Goal: Information Seeking & Learning: Learn about a topic

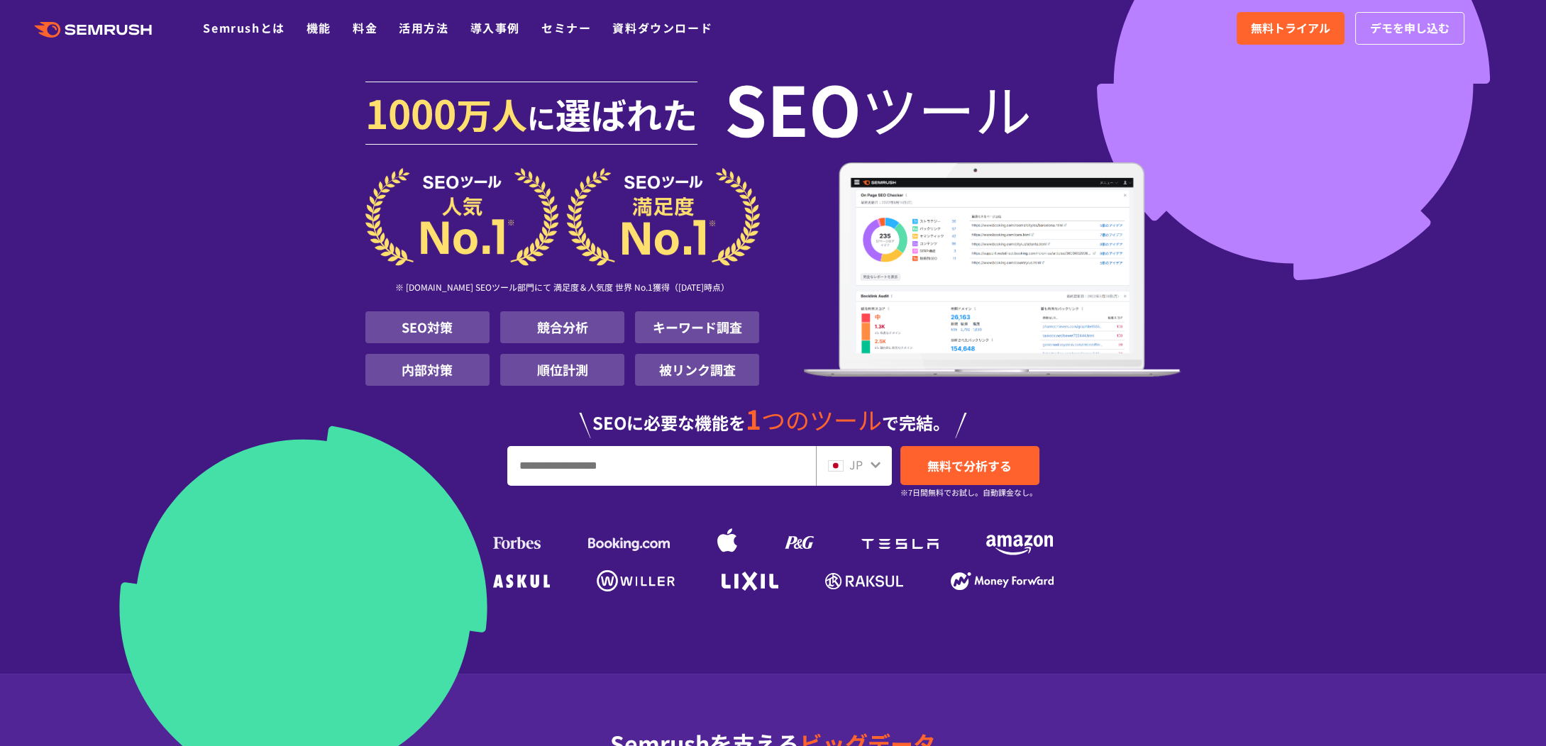
click at [564, 470] on input "URL、キーワードを入力してください" at bounding box center [661, 466] width 307 height 38
paste input "**********"
type input "**********"
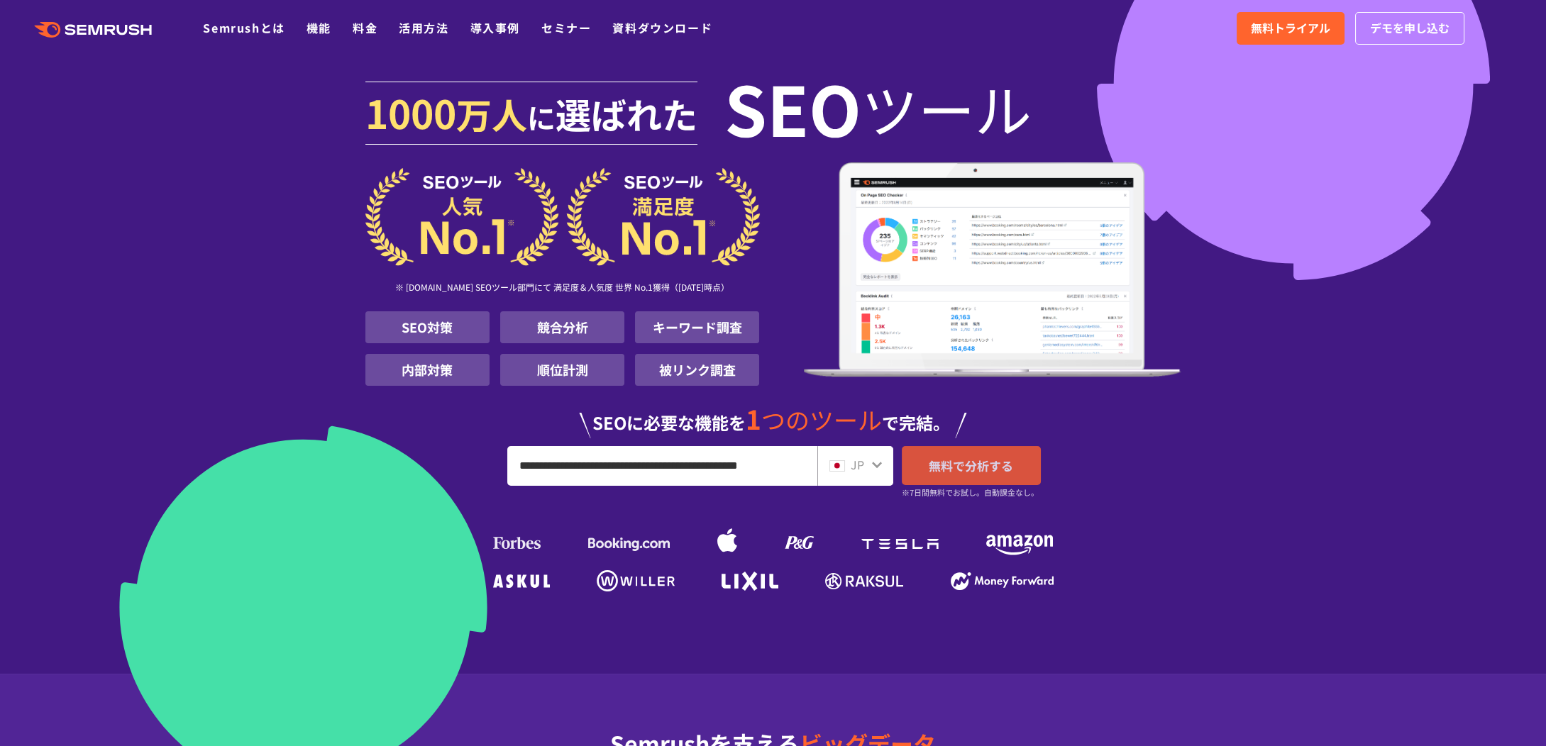
click at [955, 462] on span "無料で分析する" at bounding box center [970, 466] width 84 height 18
click at [526, 92] on span "万人" at bounding box center [491, 113] width 71 height 51
click at [113, 24] on icon ".cls {fill: #FF642D;}" at bounding box center [94, 30] width 160 height 16
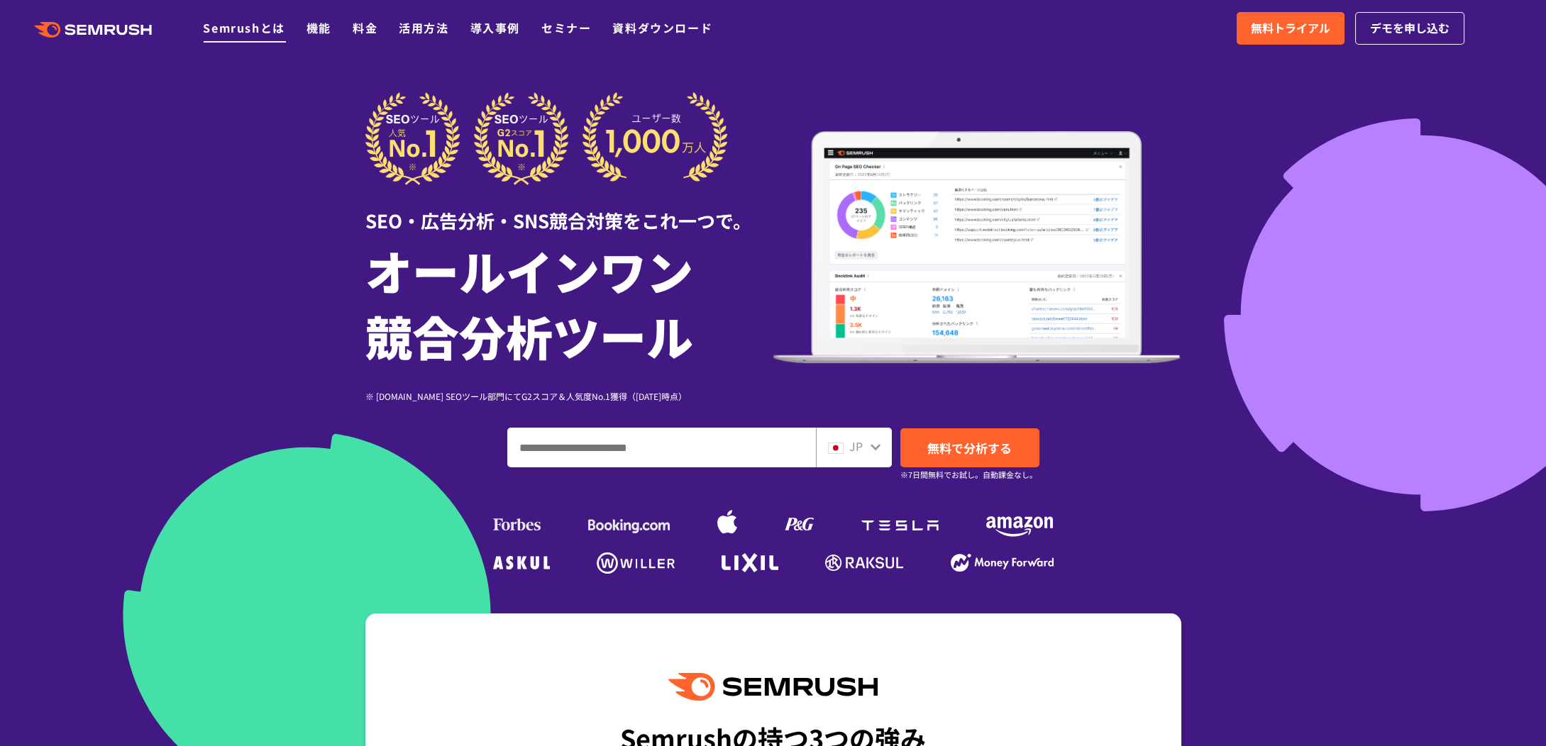
click at [250, 31] on link "Semrushとは" at bounding box center [244, 27] width 82 height 17
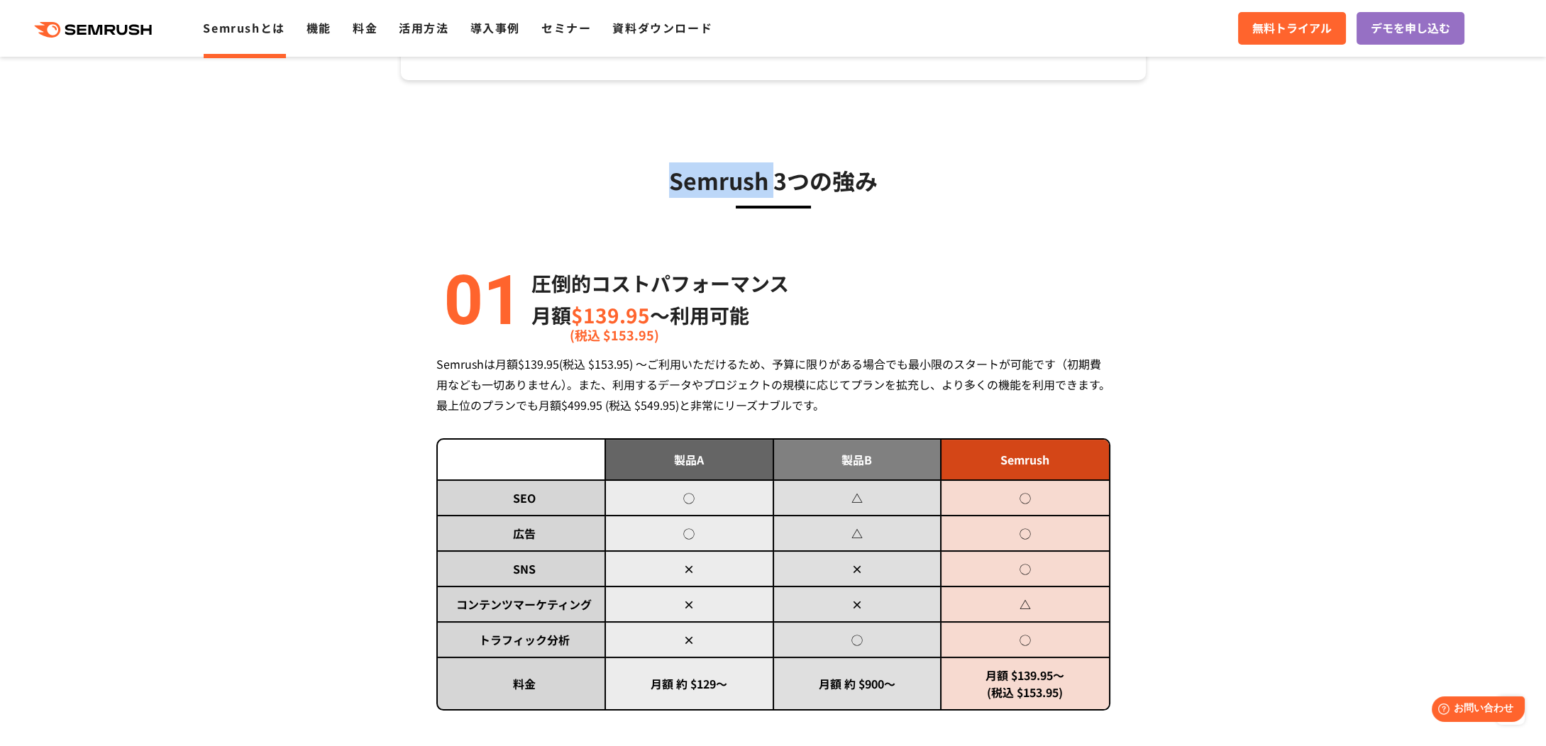
drag, startPoint x: 770, startPoint y: 179, endPoint x: 662, endPoint y: 177, distance: 108.6
click at [663, 177] on h3 "Semrush 3つの強み" at bounding box center [773, 179] width 674 height 35
drag, startPoint x: 66, startPoint y: 26, endPoint x: 118, endPoint y: 6, distance: 56.1
click at [67, 26] on icon ".cls {fill: #FF642D;}" at bounding box center [94, 30] width 160 height 16
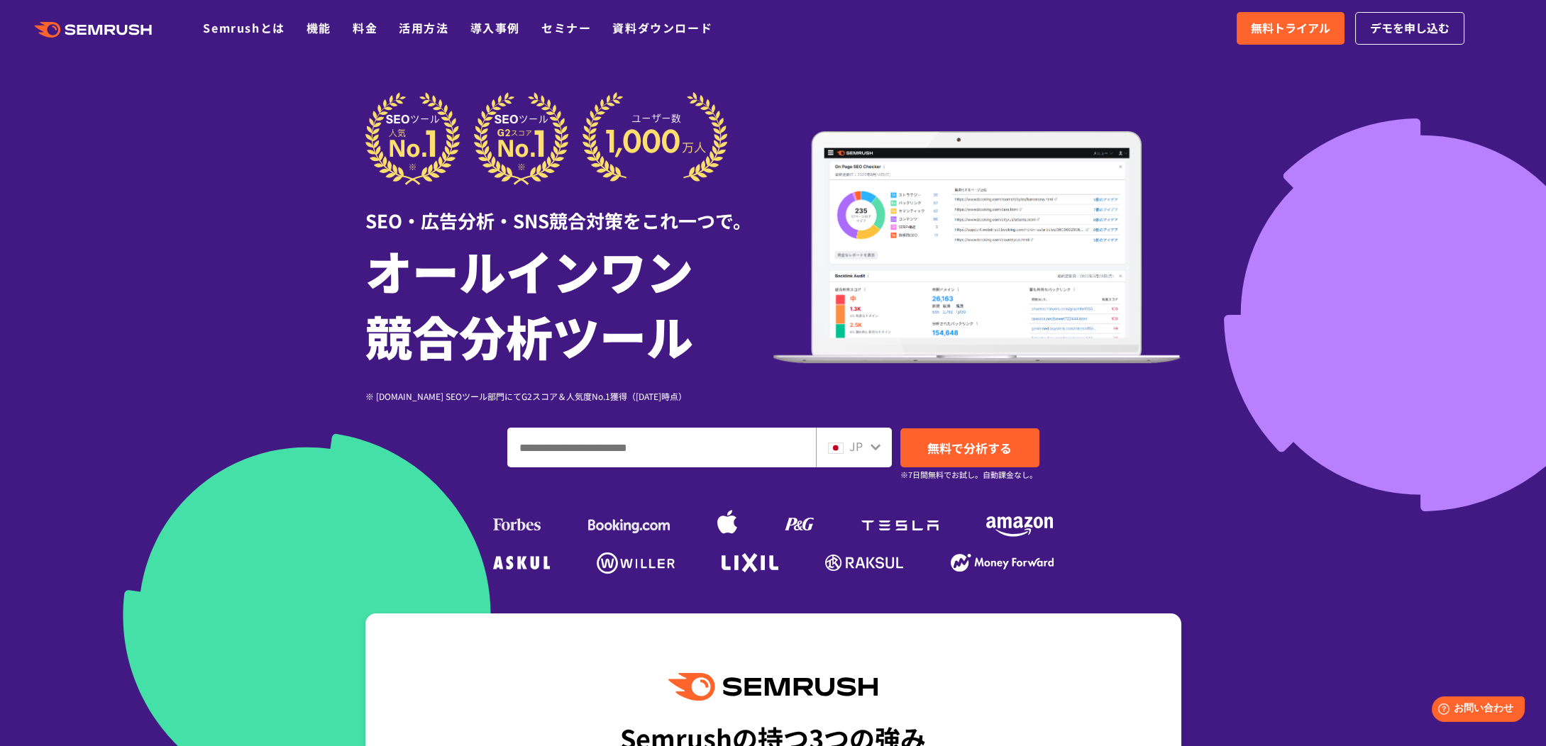
click at [76, 33] on icon ".cls {fill: #FF642D;}" at bounding box center [94, 30] width 160 height 16
click at [545, 30] on link "セミナー" at bounding box center [566, 27] width 50 height 17
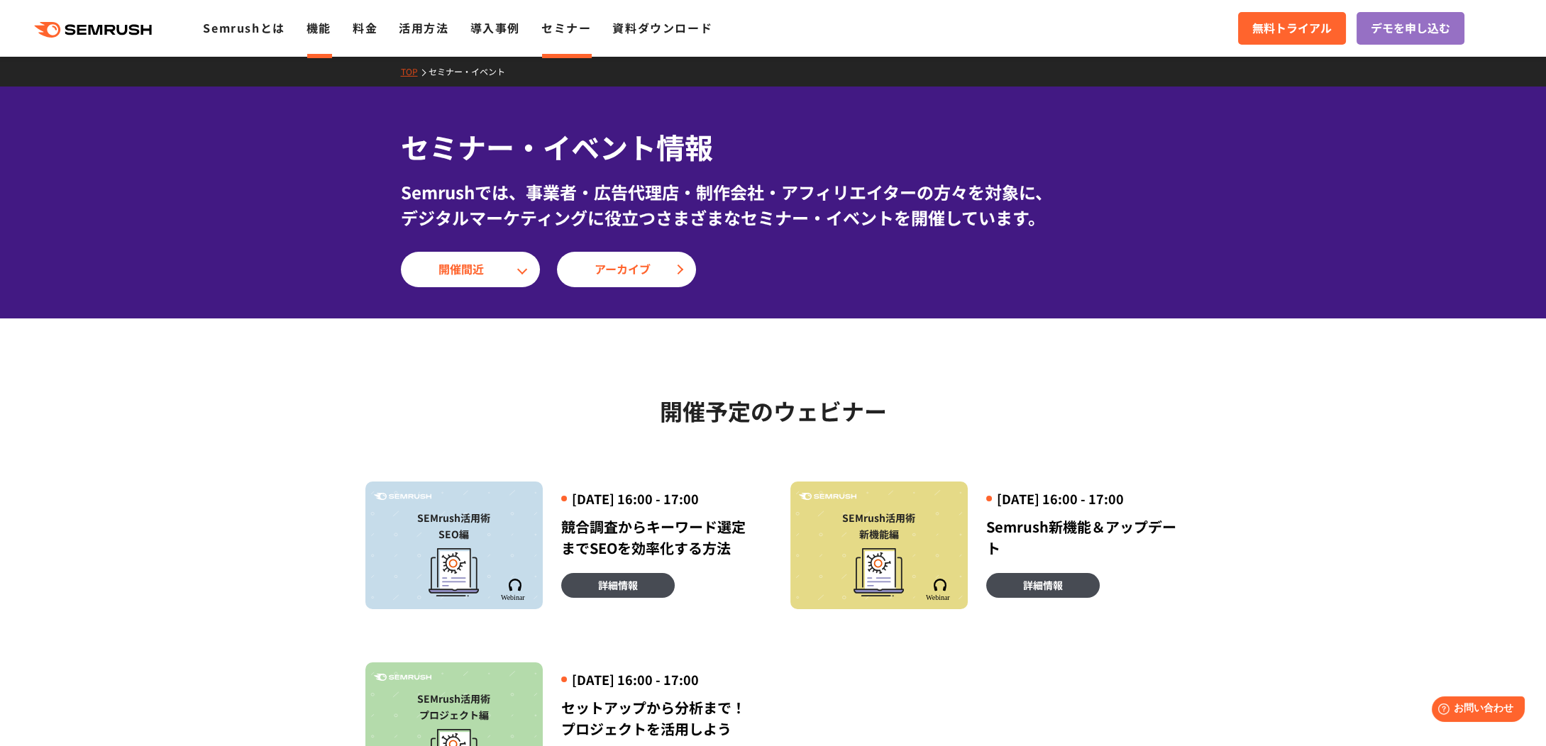
click at [313, 30] on link "機能" at bounding box center [318, 27] width 25 height 17
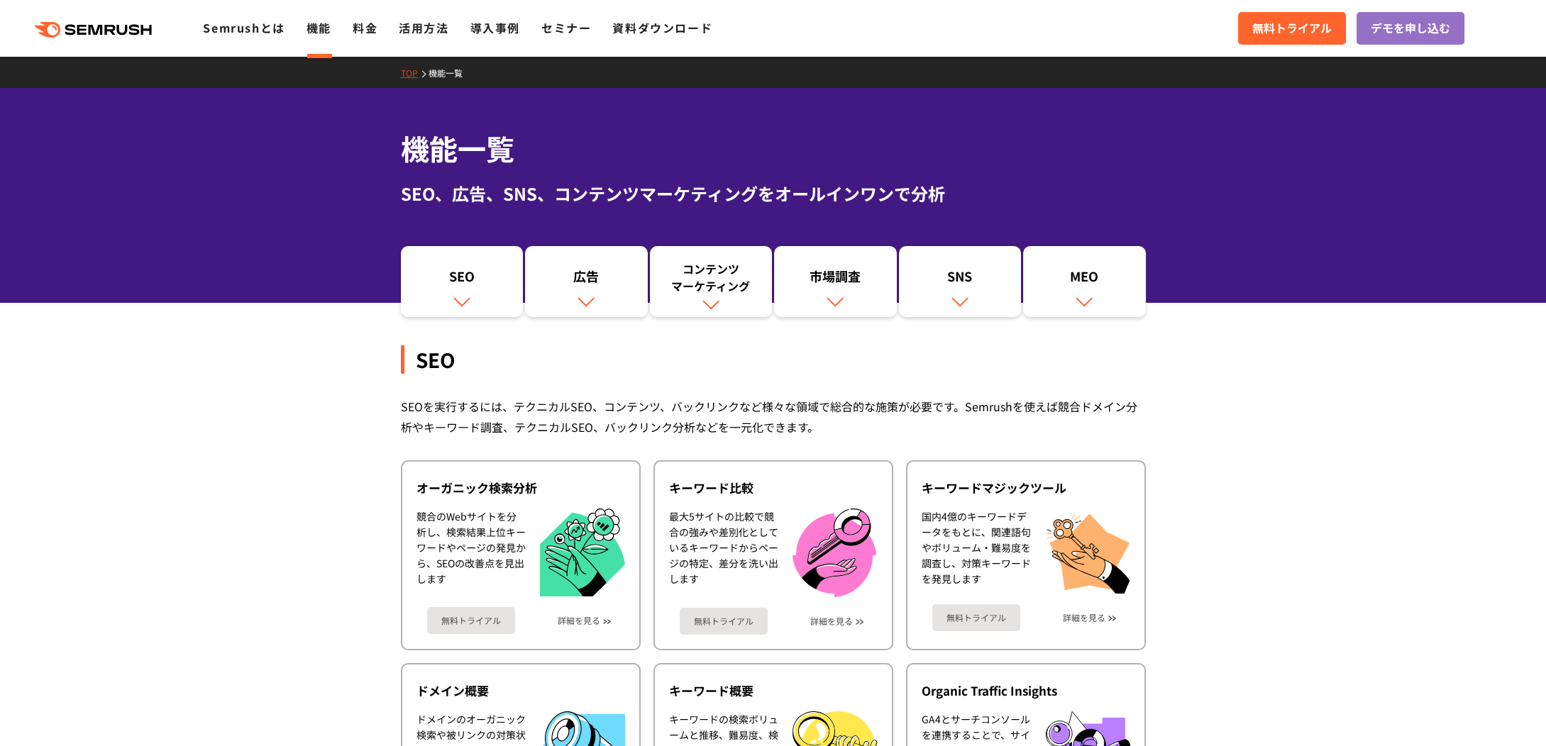
click at [437, 32] on link "活用方法" at bounding box center [424, 27] width 50 height 17
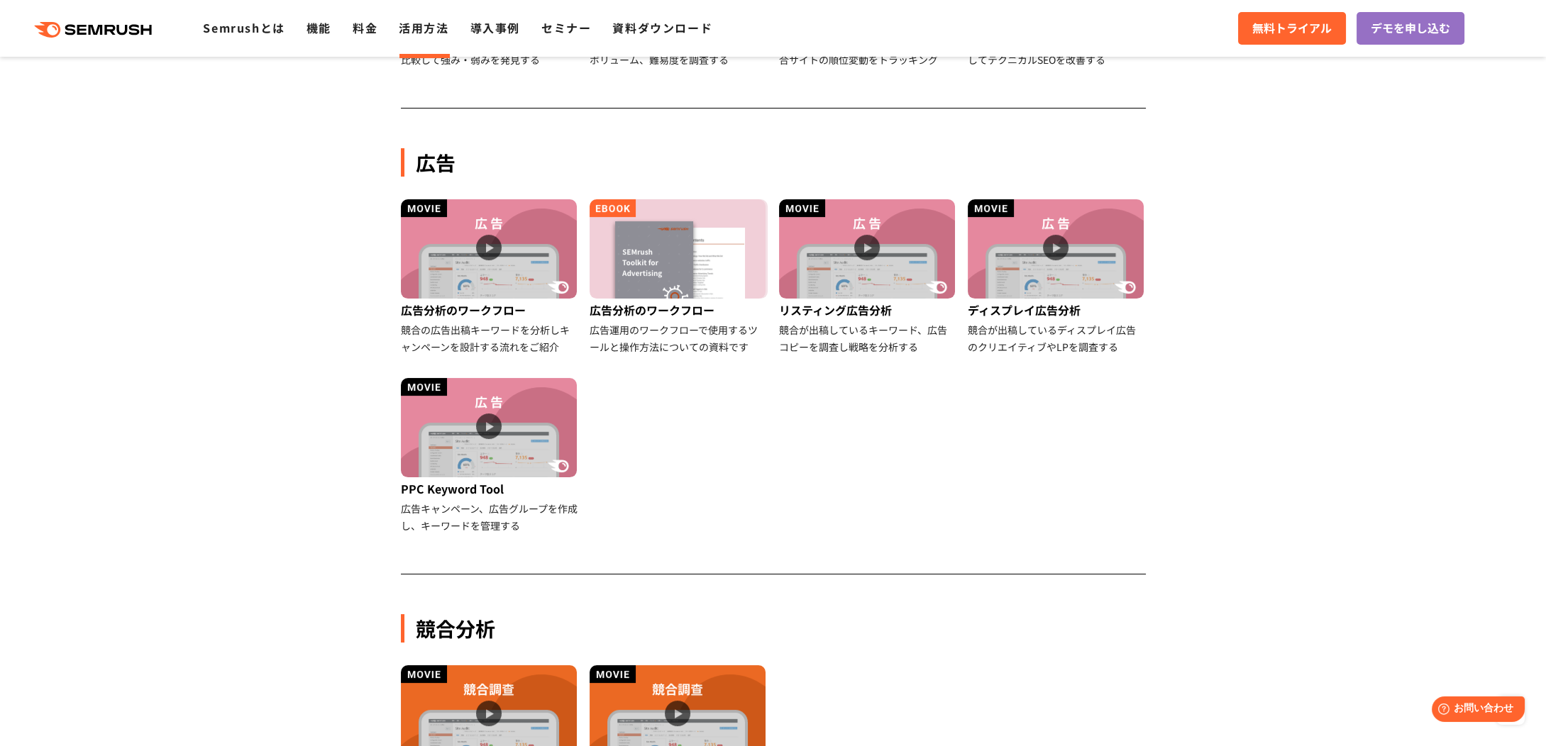
scroll to position [930, 0]
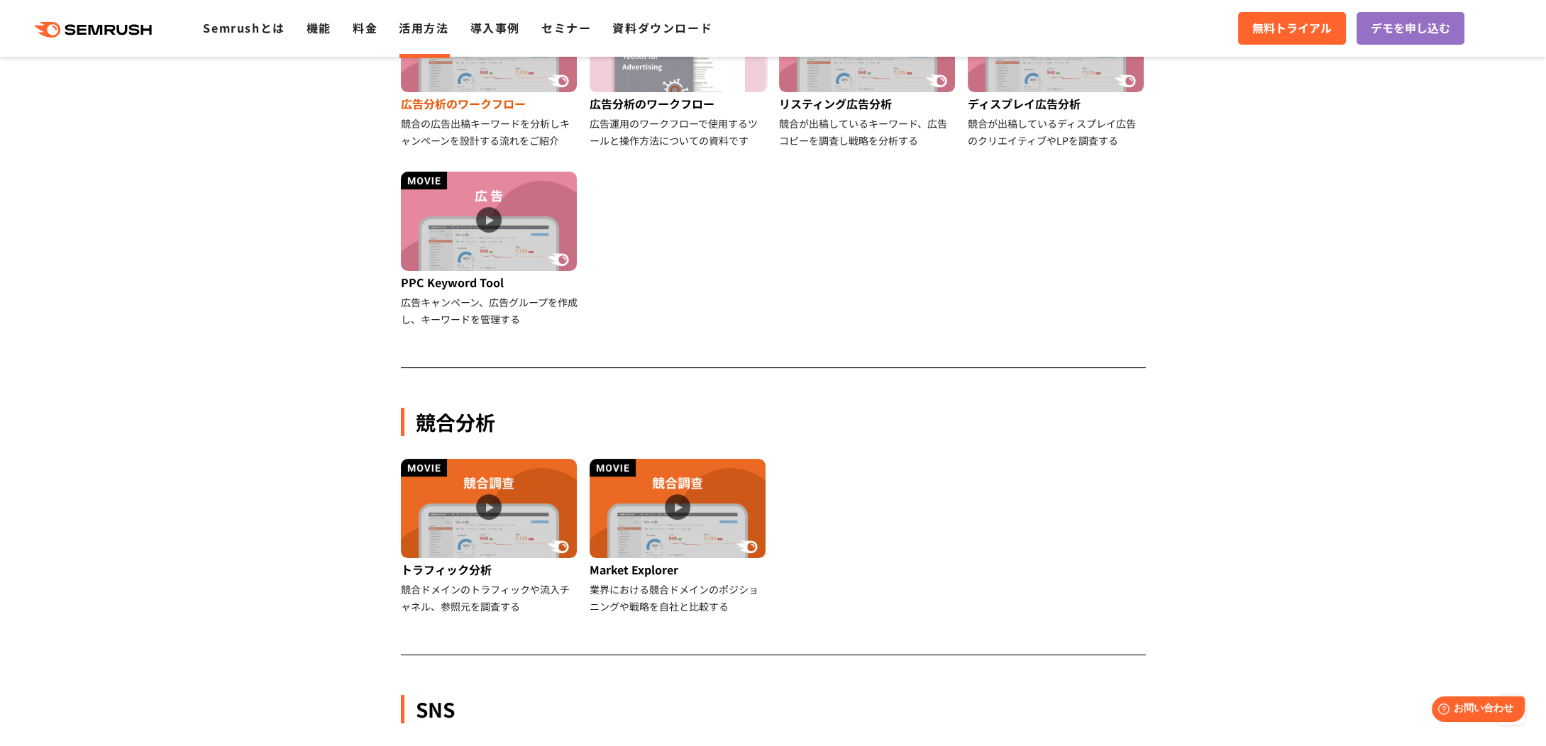
click at [497, 85] on img at bounding box center [489, 42] width 176 height 99
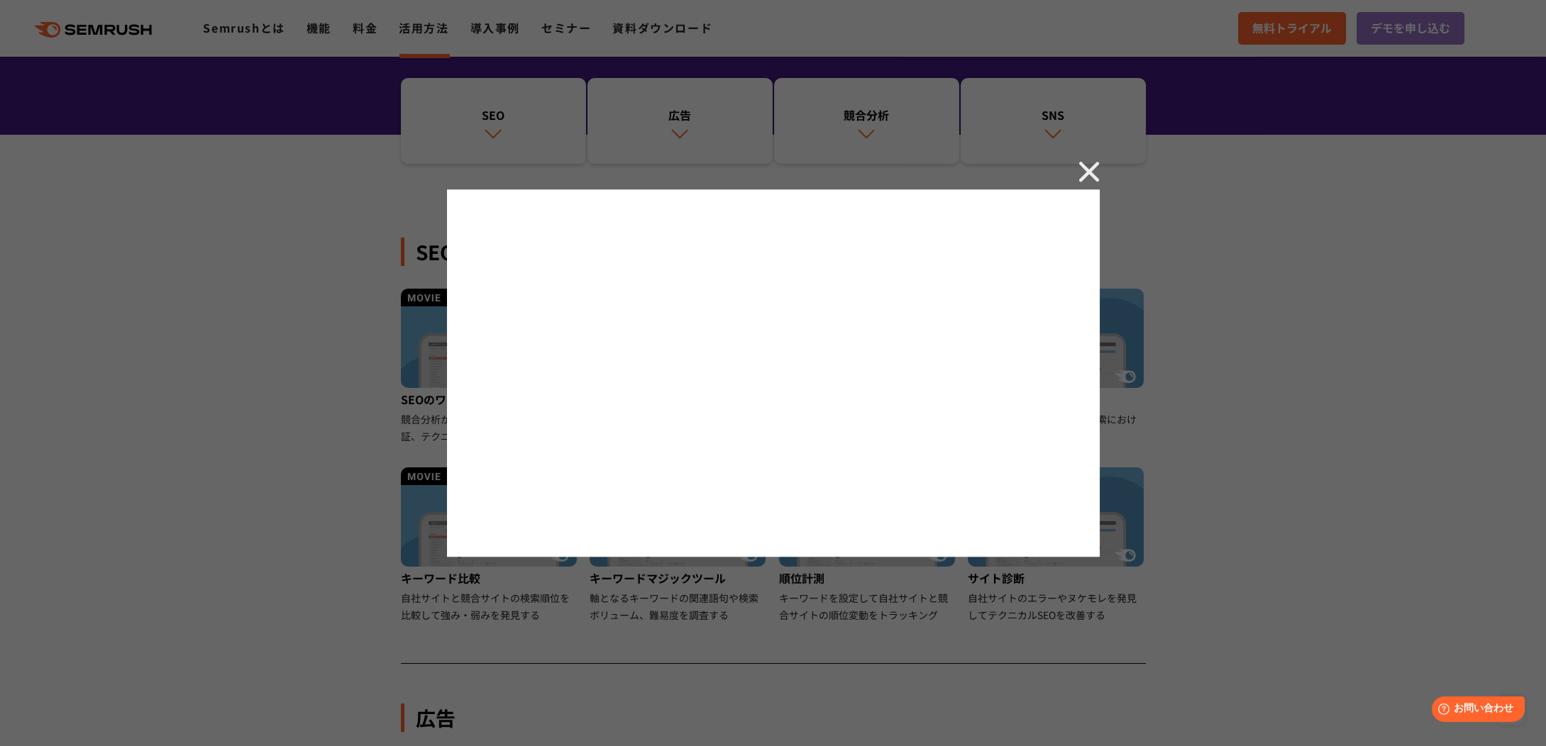
scroll to position [0, 0]
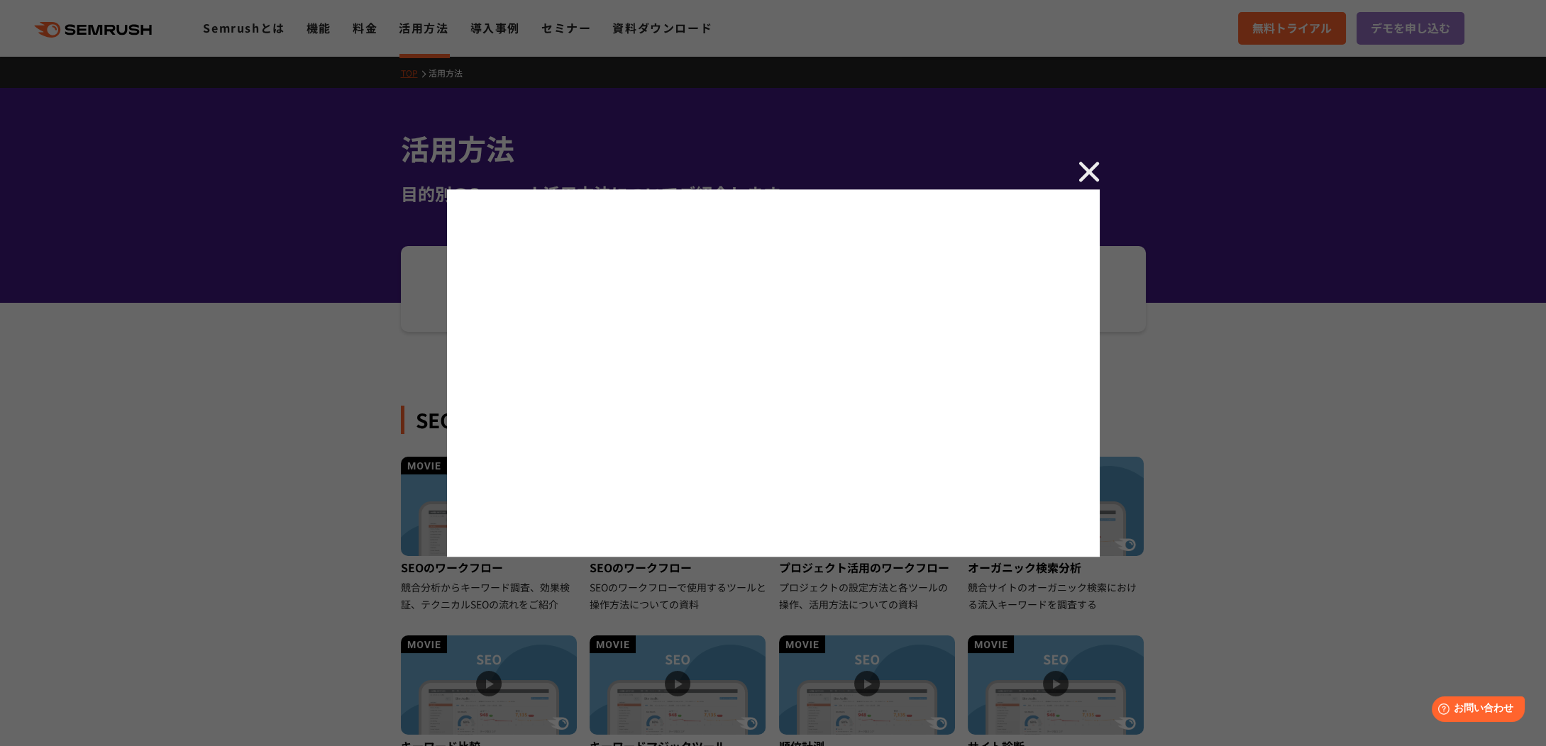
click at [1089, 174] on img at bounding box center [1088, 171] width 21 height 21
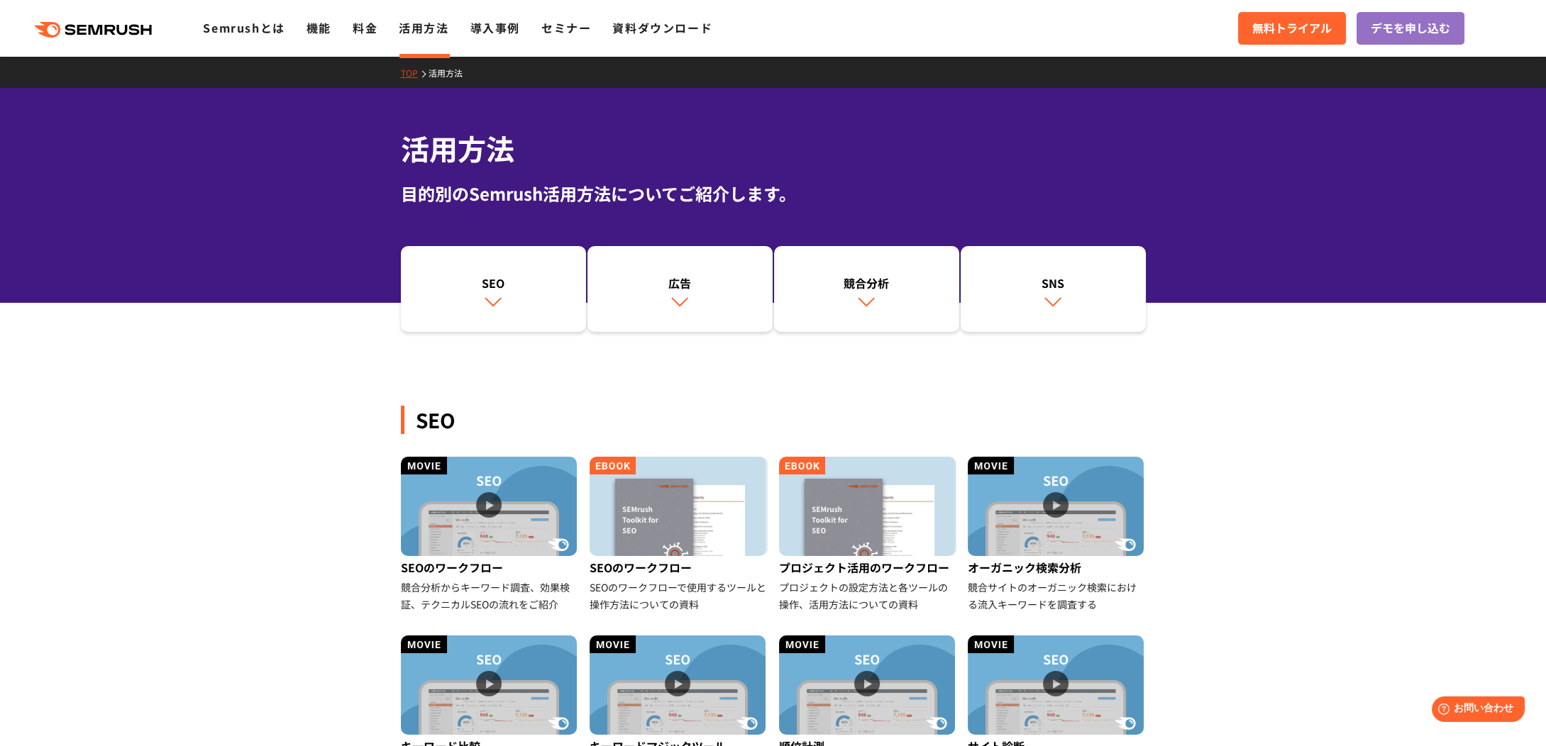
click at [124, 35] on icon at bounding box center [123, 30] width 11 height 11
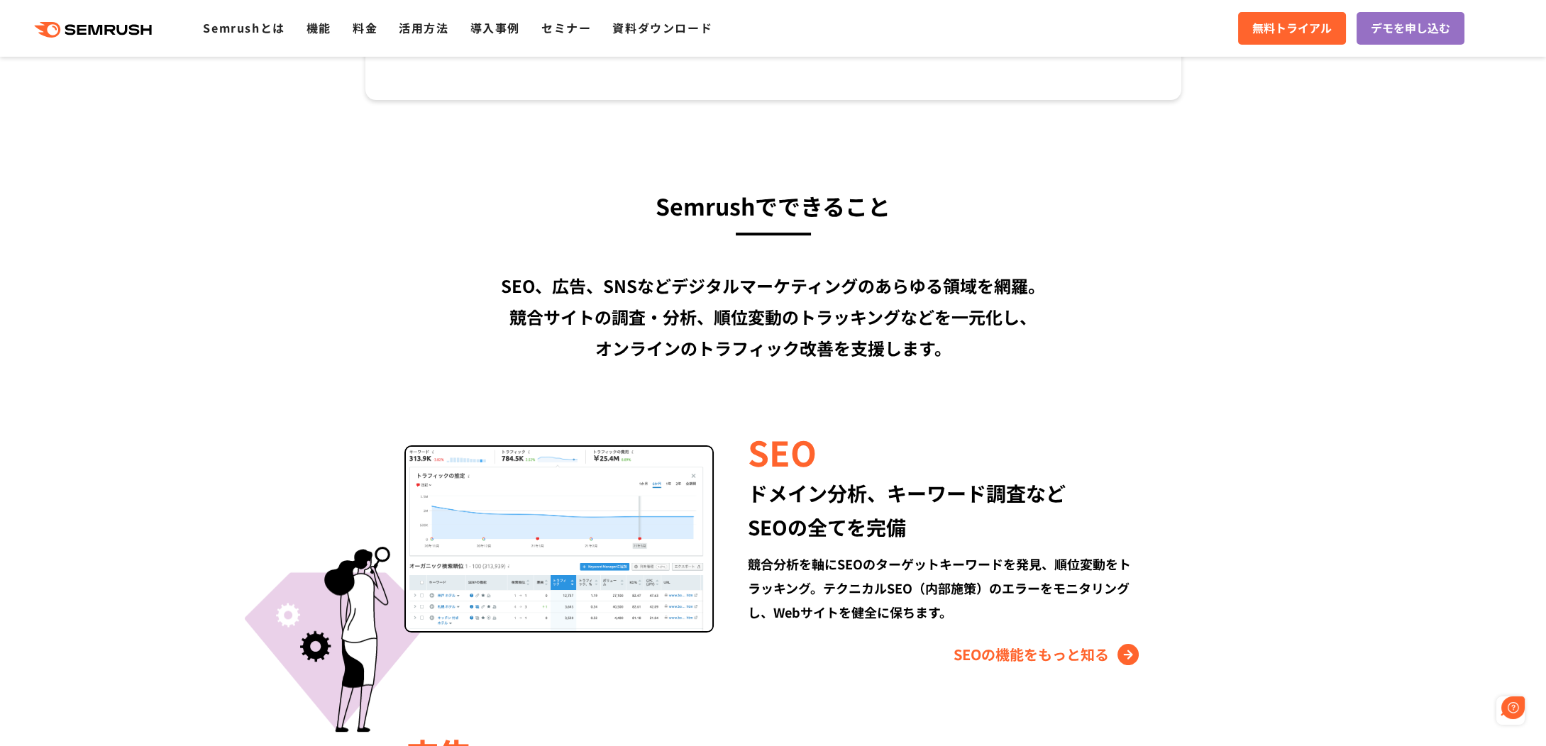
scroll to position [1108, 0]
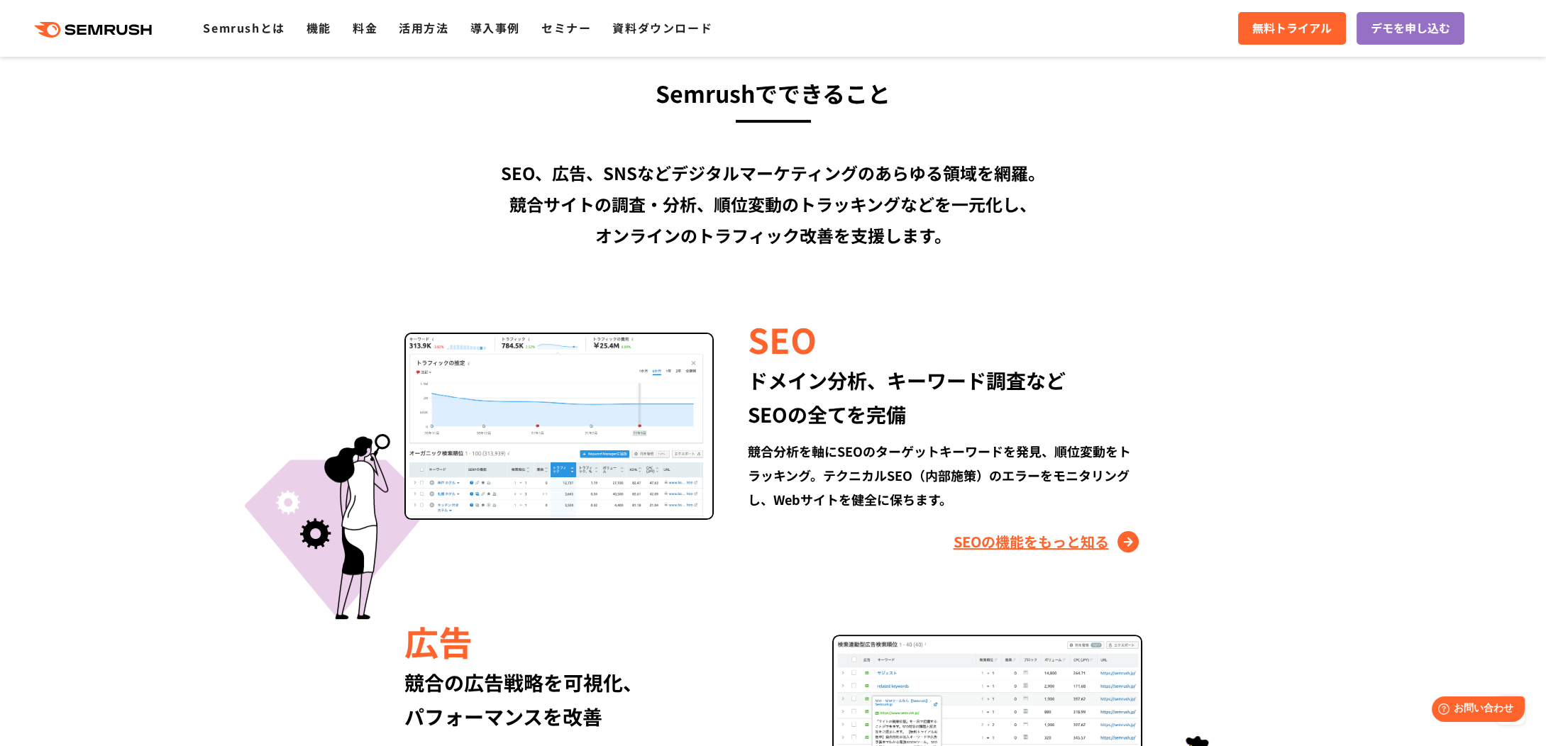
click at [1039, 544] on link "SEOの機能をもっと知る" at bounding box center [1047, 542] width 189 height 23
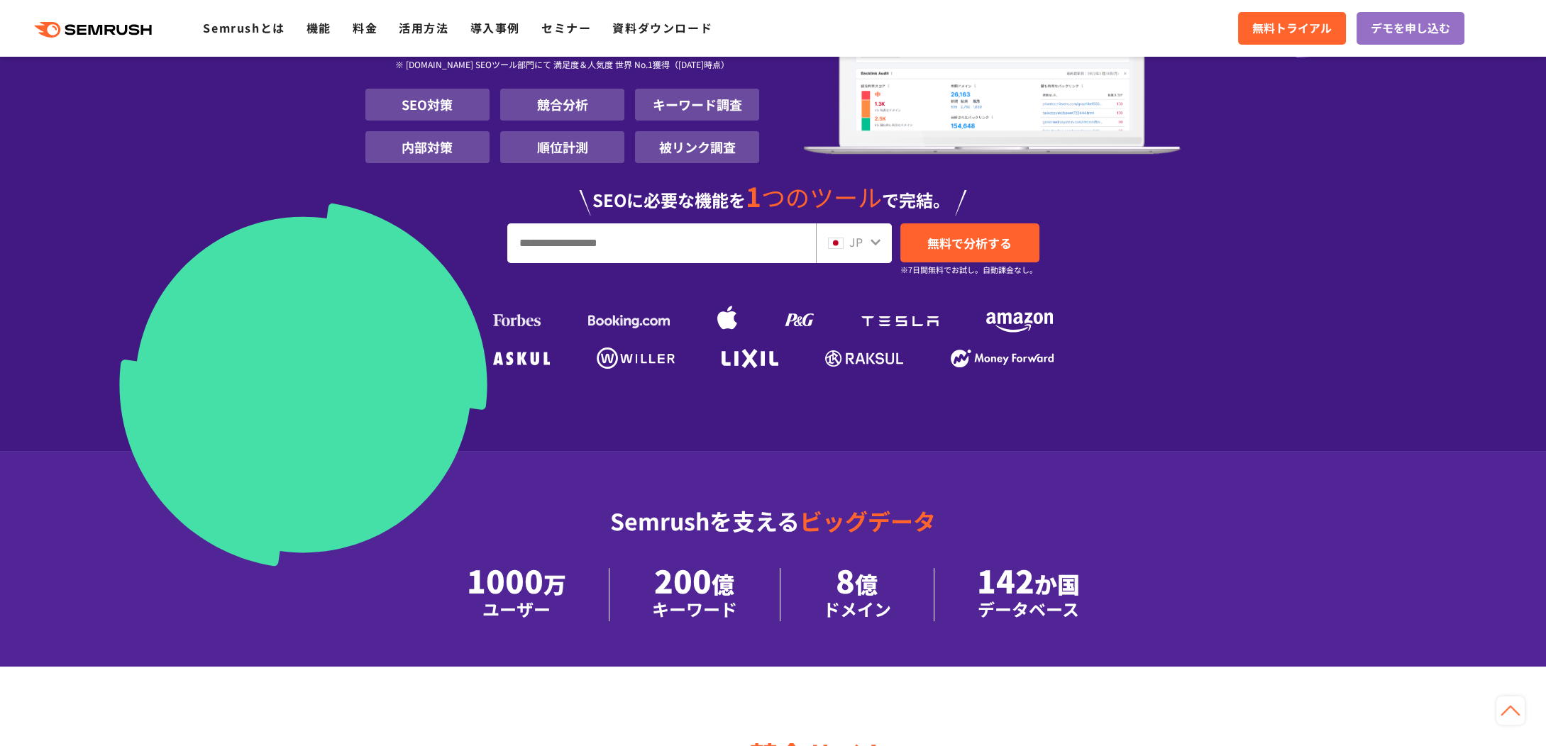
scroll to position [94, 0]
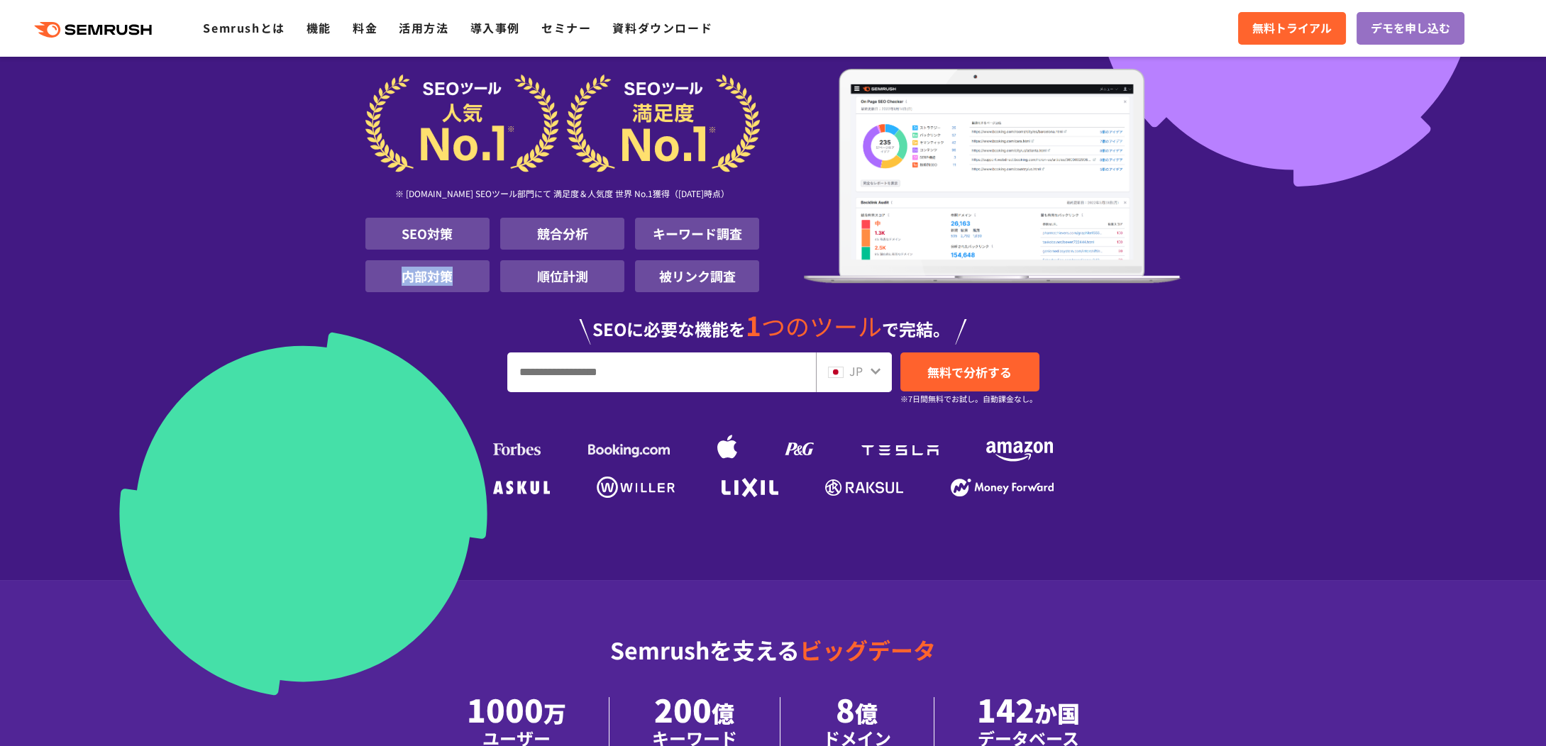
drag, startPoint x: 398, startPoint y: 278, endPoint x: 462, endPoint y: 279, distance: 63.9
click at [462, 279] on li "内部対策" at bounding box center [427, 276] width 124 height 32
click at [411, 253] on ul "SEO対策 競合分析 キーワード調査 内部対策 順位計測 被リンク調査" at bounding box center [562, 255] width 394 height 74
click at [963, 162] on img at bounding box center [992, 176] width 377 height 215
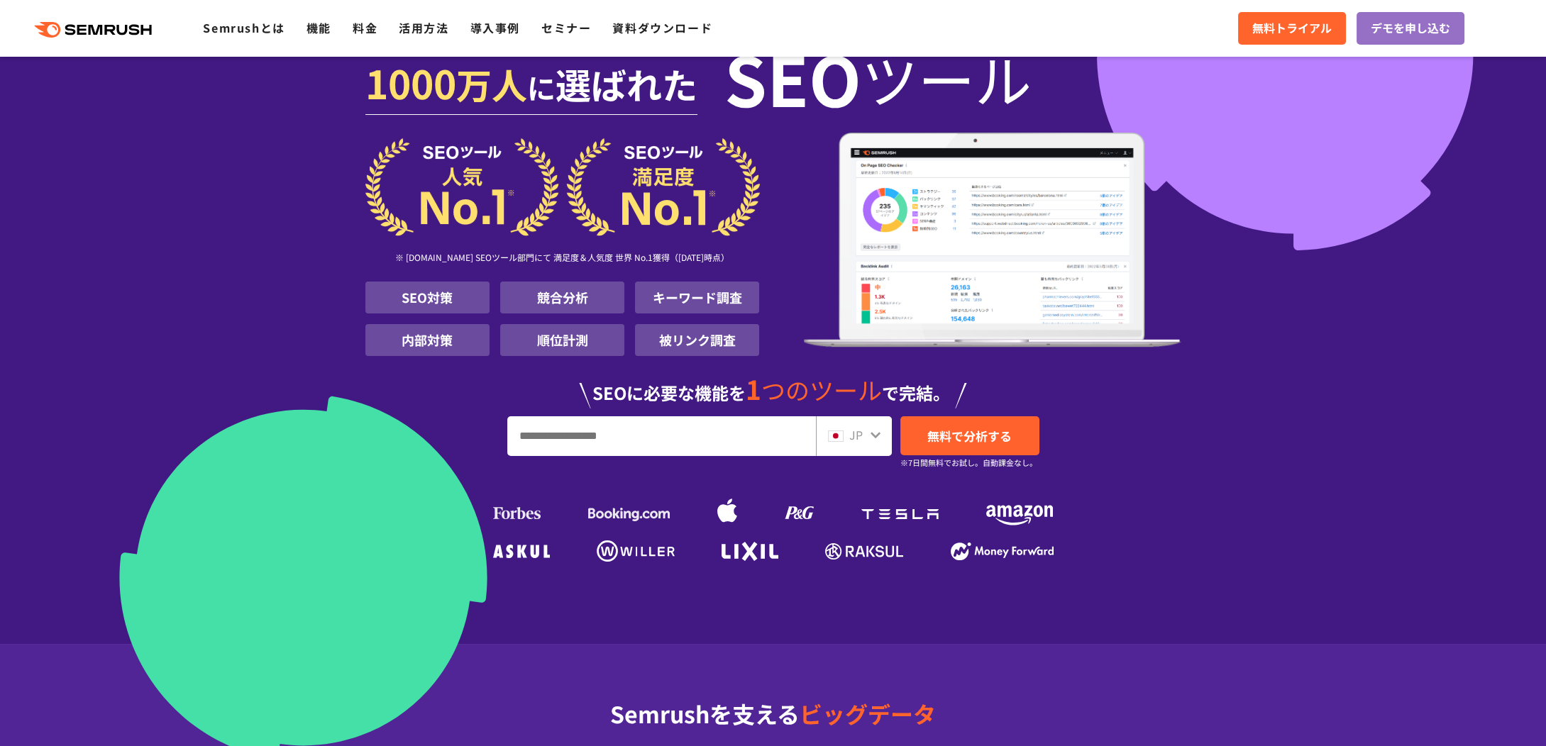
scroll to position [0, 0]
